Goal: Task Accomplishment & Management: Use online tool/utility

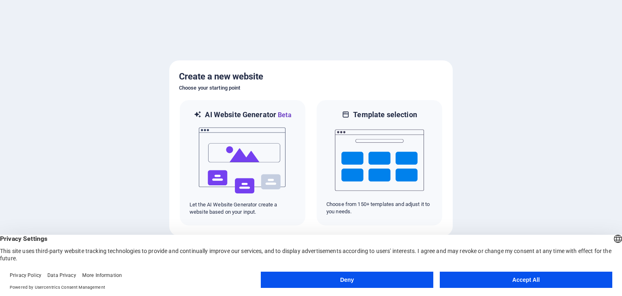
click at [523, 281] on button "Accept All" at bounding box center [526, 279] width 172 height 16
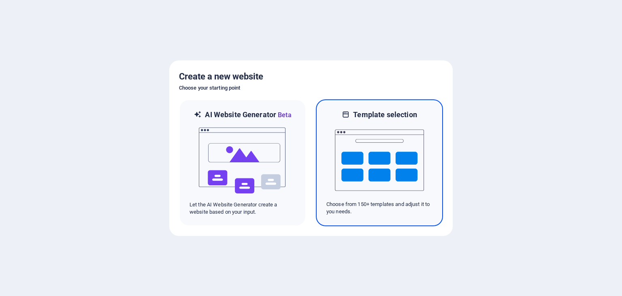
click at [364, 154] on img at bounding box center [379, 159] width 89 height 81
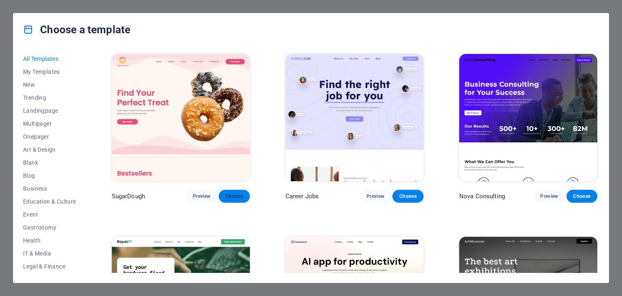
click at [231, 200] on button "Choose" at bounding box center [234, 195] width 31 height 13
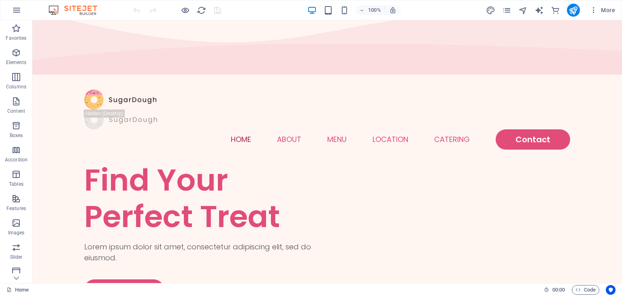
scroll to position [1, 0]
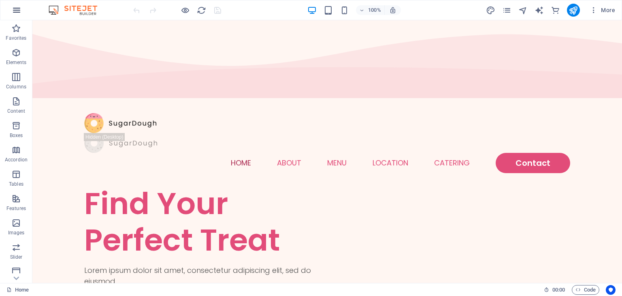
click at [17, 10] on icon "button" at bounding box center [17, 10] width 10 height 10
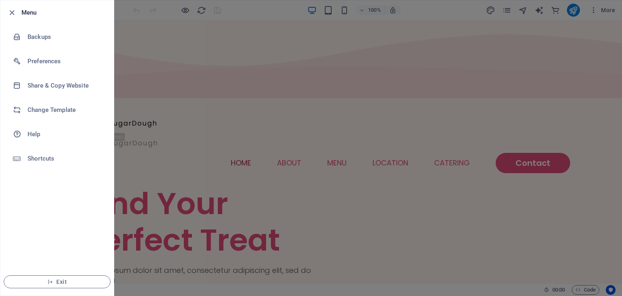
click at [127, 9] on div at bounding box center [311, 148] width 622 height 296
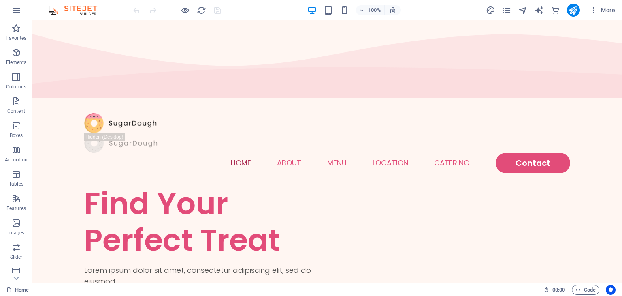
click at [87, 14] on img at bounding box center [77, 10] width 61 height 10
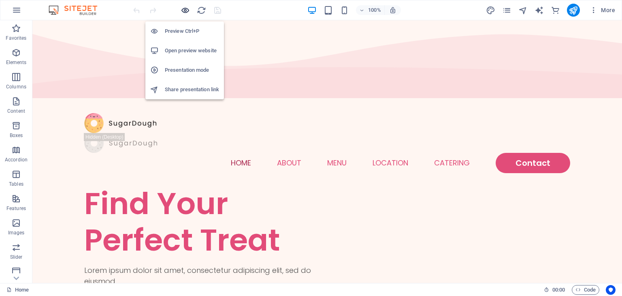
click at [182, 6] on icon "button" at bounding box center [185, 10] width 9 height 9
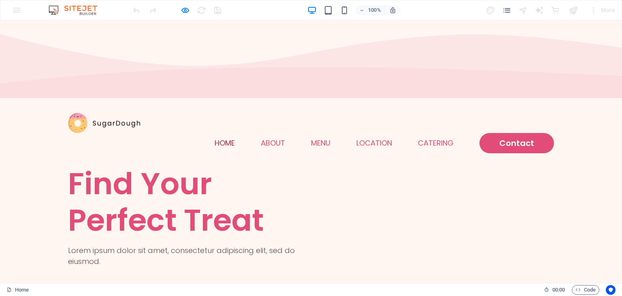
click at [77, 8] on img at bounding box center [77, 10] width 61 height 10
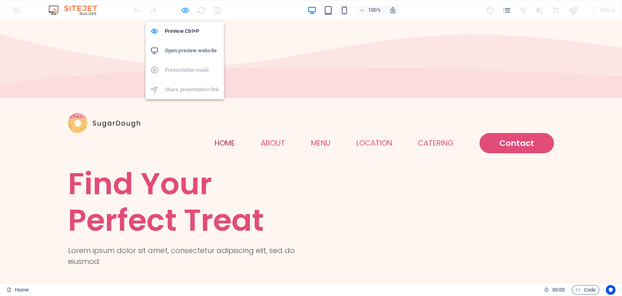
click at [184, 10] on icon "button" at bounding box center [185, 10] width 9 height 9
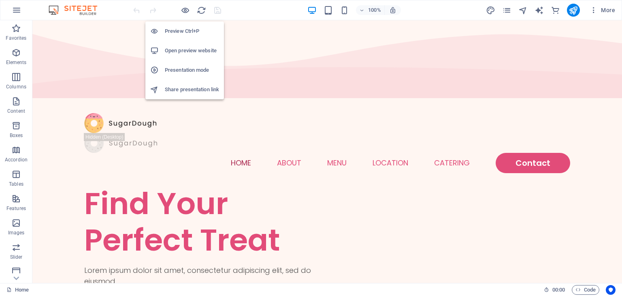
click at [178, 48] on h6 "Open preview website" at bounding box center [192, 51] width 54 height 10
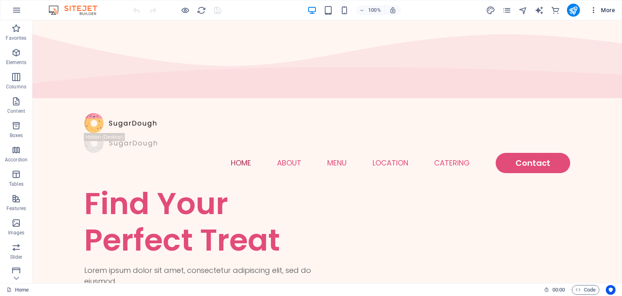
click at [595, 10] on icon "button" at bounding box center [593, 10] width 8 height 8
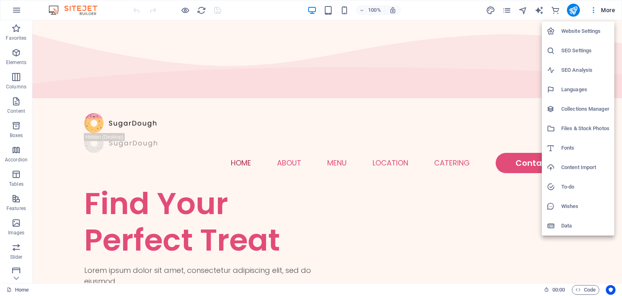
click at [575, 9] on div at bounding box center [311, 148] width 622 height 296
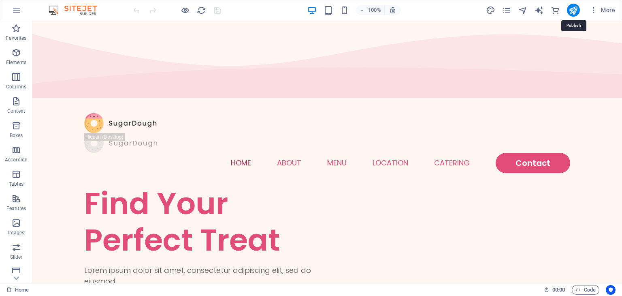
click at [575, 9] on icon "publish" at bounding box center [572, 10] width 9 height 9
